Goal: Task Accomplishment & Management: Manage account settings

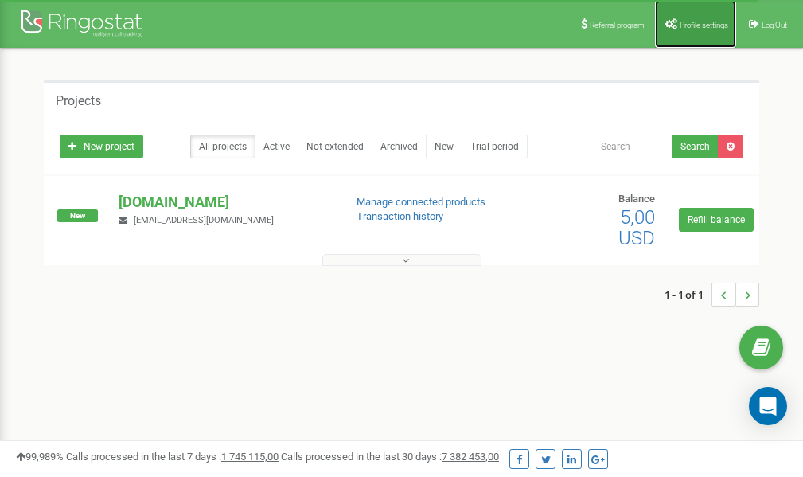
click at [706, 21] on span "Profile settings" at bounding box center [704, 25] width 49 height 9
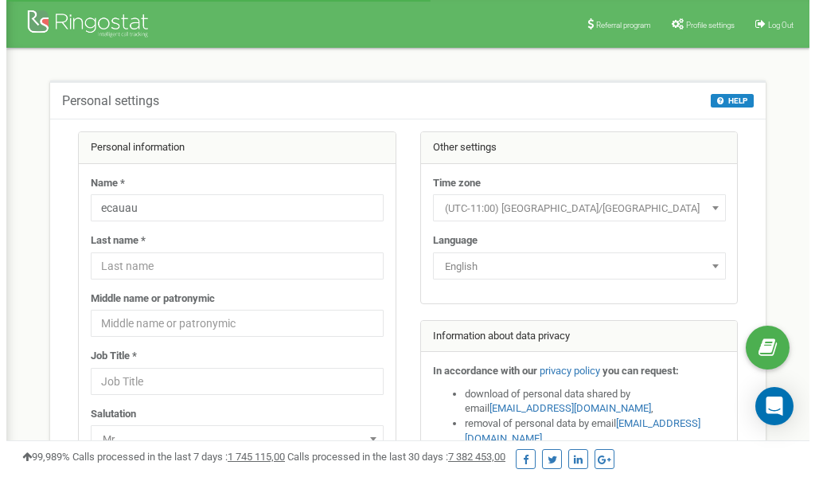
scroll to position [80, 0]
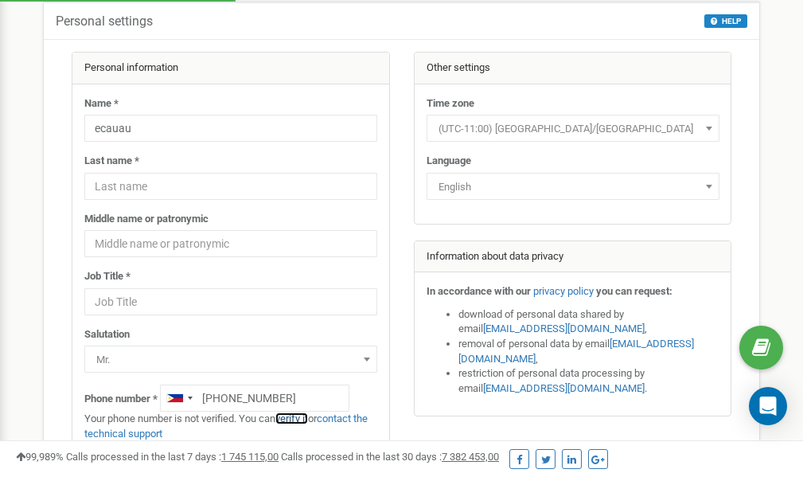
click at [296, 420] on link "verify it" at bounding box center [292, 418] width 33 height 12
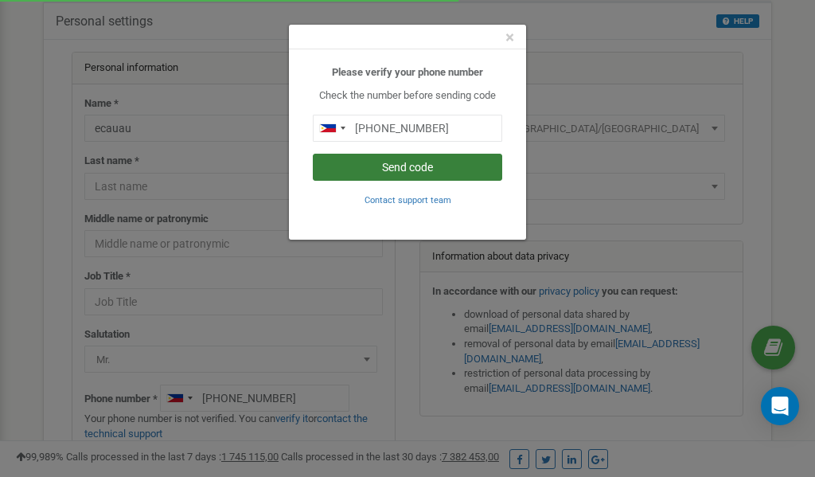
click at [435, 171] on button "Send code" at bounding box center [408, 167] width 190 height 27
